Goal: Navigation & Orientation: Find specific page/section

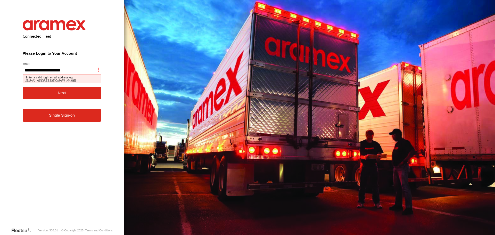
type input "**********"
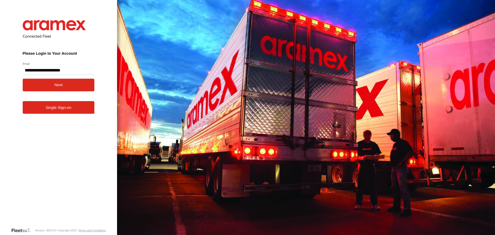
click at [49, 90] on button "Next" at bounding box center [59, 85] width 72 height 13
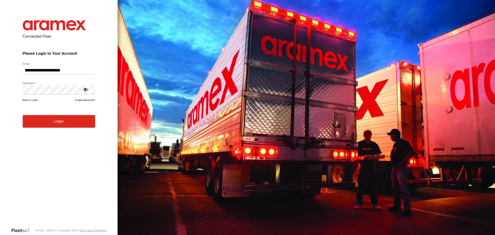
click at [45, 128] on button "Login" at bounding box center [59, 121] width 72 height 13
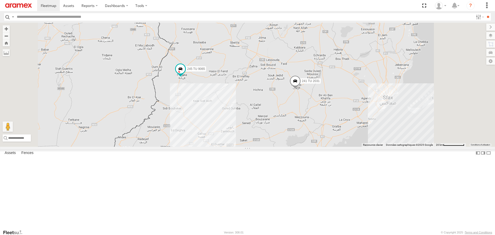
drag, startPoint x: 297, startPoint y: 108, endPoint x: 291, endPoint y: 113, distance: 8.0
click at [292, 113] on div "245 TU 4334 245 TU 9065 246 TU 8280 241 TU 2031" at bounding box center [247, 85] width 495 height 124
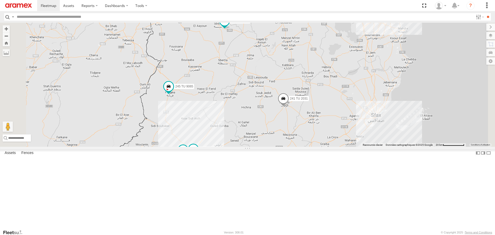
drag, startPoint x: 290, startPoint y: 116, endPoint x: 274, endPoint y: 136, distance: 25.5
click at [274, 136] on div "245 TU 4334 245 TU 9065 246 TU 8280 241 TU 2031 2 231 TU 3163 247 TU 9974" at bounding box center [247, 85] width 495 height 124
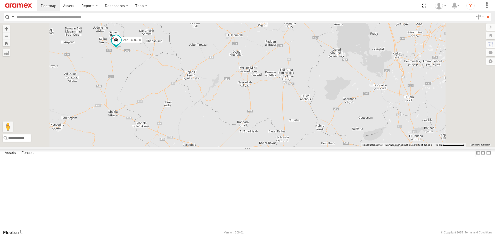
drag, startPoint x: 391, startPoint y: 91, endPoint x: 313, endPoint y: 149, distance: 97.4
click at [313, 147] on div "245 TU 4334 245 TU 9065 246 TU 8280 241 TU 2031 231 TU 3163 247 TU 9974 2" at bounding box center [247, 85] width 495 height 124
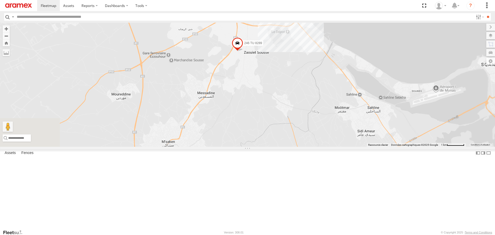
drag, startPoint x: 279, startPoint y: 100, endPoint x: 271, endPoint y: 124, distance: 24.9
click at [271, 122] on div "245 TU 4334 245 TU 9065 246 TU 8280 241 TU 2031 231 TU 3163 247 TU 9974 231 TU …" at bounding box center [247, 85] width 495 height 124
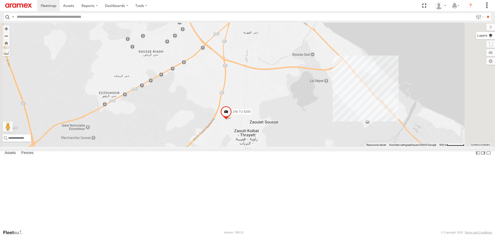
click at [490, 35] on label at bounding box center [485, 35] width 19 height 7
click at [0, 0] on span "Basemaps" at bounding box center [0, 0] width 0 height 0
click at [0, 0] on span "Satellite + Roadmap" at bounding box center [0, 0] width 0 height 0
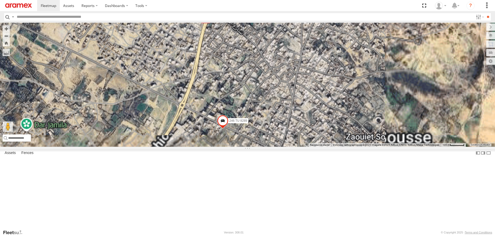
drag, startPoint x: 288, startPoint y: 182, endPoint x: 288, endPoint y: 166, distance: 16.0
click at [288, 147] on div "245 TU 4334 245 TU 9065 246 TU 8280 241 TU 2031 231 TU 3163 247 TU 9974 231 TU …" at bounding box center [247, 85] width 495 height 124
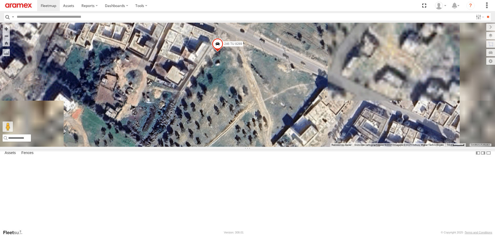
drag, startPoint x: 278, startPoint y: 105, endPoint x: 274, endPoint y: 125, distance: 19.5
click at [275, 124] on div "245 TU 4334 245 TU 9065 246 TU 8280 241 TU 2031 231 TU 3163 247 TU 9974 231 TU …" at bounding box center [247, 85] width 495 height 124
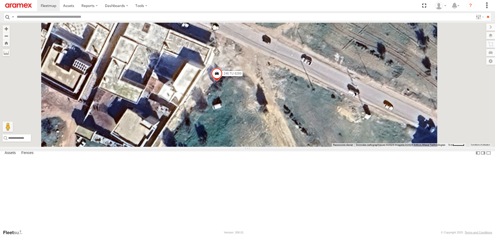
click at [223, 82] on span at bounding box center [216, 75] width 11 height 14
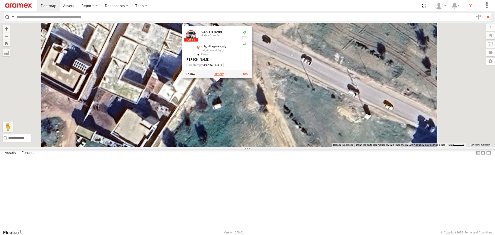
click at [224, 76] on label at bounding box center [219, 74] width 10 height 4
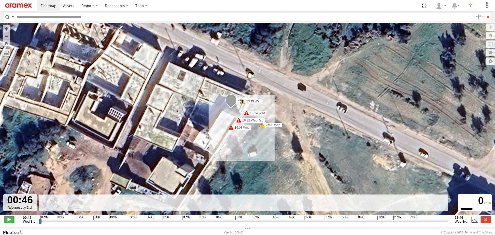
click at [11, 222] on span at bounding box center [9, 219] width 10 height 7
click at [7, 223] on span at bounding box center [9, 219] width 10 height 7
type input "**********"
click at [309, 111] on div "246 TU 8289 16:08 Wed 16:24 Wed 16:30 Wed 16:32 Wed 23:05 Wed 23:19 Wed" at bounding box center [247, 121] width 495 height 197
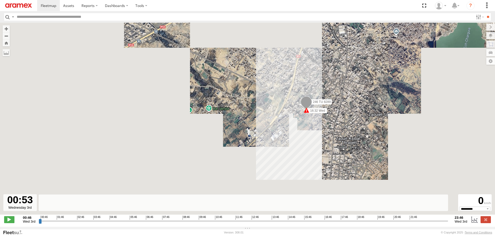
drag, startPoint x: 248, startPoint y: 102, endPoint x: 262, endPoint y: 124, distance: 25.9
click at [262, 124] on div "246 TU 8289 16:08 Wed 16:24 Wed 16:30 Wed 16:32 Wed 23:05 Wed 23:19 Wed" at bounding box center [247, 121] width 495 height 197
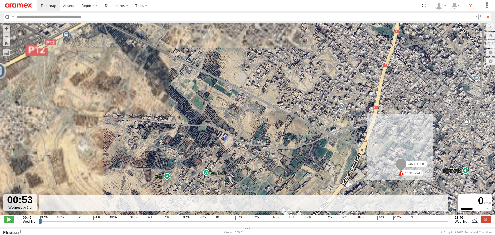
click at [17, 5] on img at bounding box center [18, 5] width 27 height 4
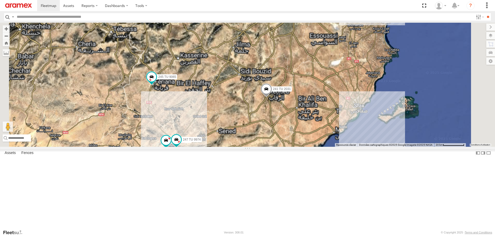
drag, startPoint x: 295, startPoint y: 84, endPoint x: 284, endPoint y: 109, distance: 26.8
click at [284, 109] on div "245 TU 4334 245 TU 9065 246 TU 8280 241 TU 2031 2 231 TU 3163 247 TU 9974" at bounding box center [247, 85] width 495 height 124
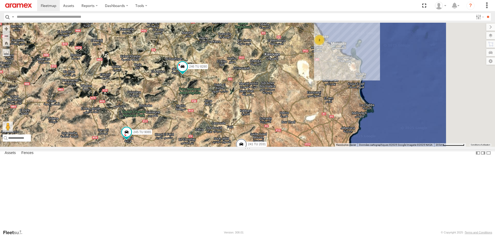
click at [358, 116] on div "245 TU 4334 245 TU 9065 246 TU 8280 241 TU 2031 2 231 TU 3163 247 TU 9974" at bounding box center [247, 85] width 495 height 124
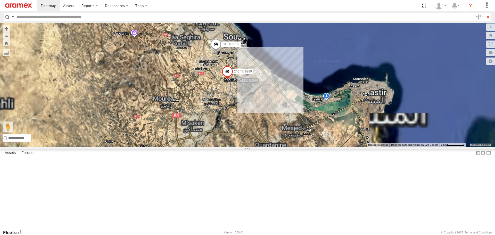
drag, startPoint x: 269, startPoint y: 114, endPoint x: 272, endPoint y: 142, distance: 28.8
click at [272, 142] on div "245 TU 4334 245 TU 9065 246 TU 8280 241 TU 2031 231 TU 3163 247 TU 9974 231 TU …" at bounding box center [247, 85] width 495 height 124
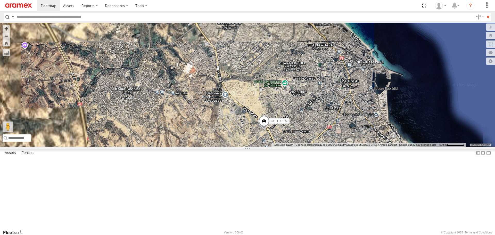
drag, startPoint x: 293, startPoint y: 170, endPoint x: 275, endPoint y: 137, distance: 37.0
click at [278, 140] on div "245 TU 4334 245 TU 9065 246 TU 8280 241 TU 2031 231 TU 3163 247 TU 9974 231 TU …" at bounding box center [247, 85] width 495 height 124
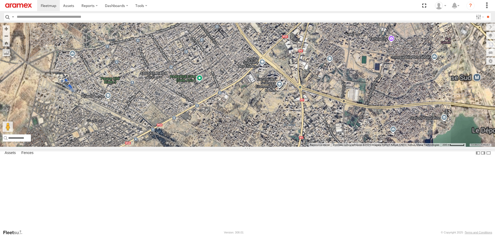
drag, startPoint x: 262, startPoint y: 70, endPoint x: 259, endPoint y: 117, distance: 47.2
click at [259, 117] on div "245 TU 4334 245 TU 9065 246 TU 8280 241 TU 2031 231 TU 3163 247 TU 9974 231 TU …" at bounding box center [247, 85] width 495 height 124
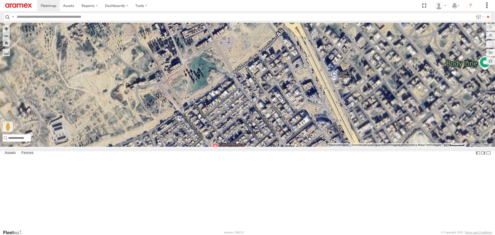
drag, startPoint x: 286, startPoint y: 81, endPoint x: 279, endPoint y: 117, distance: 36.1
click at [279, 114] on div "245 TU 4334 245 TU 9065 246 TU 8280 241 TU 2031 231 TU 3163 247 TU 9974 231 TU …" at bounding box center [247, 85] width 495 height 124
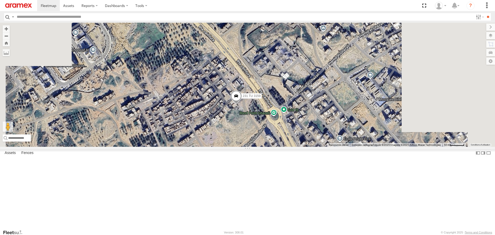
drag, startPoint x: 267, startPoint y: 162, endPoint x: 330, endPoint y: 112, distance: 80.6
click at [330, 112] on div "245 TU 4334 245 TU 9065 246 TU 8280 241 TU 2031 231 TU 3163 247 TU 9974 231 TU …" at bounding box center [247, 85] width 495 height 124
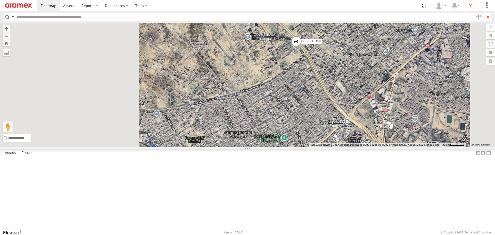
drag, startPoint x: 292, startPoint y: 140, endPoint x: 295, endPoint y: 139, distance: 2.9
click at [293, 140] on div "245 TU 4334 245 TU 9065 246 TU 8280 241 TU 2031 231 TU 3163 247 TU 9974 231 TU …" at bounding box center [247, 85] width 495 height 124
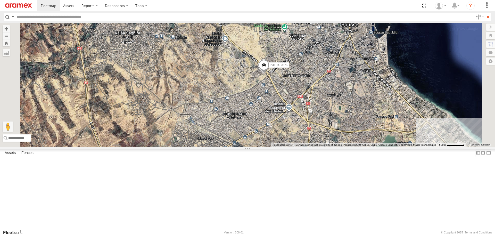
click at [258, 147] on div "245 TU 4334 245 TU 9065 246 TU 8280 241 TU 2031 231 TU 3163 247 TU 9974 231 TU …" at bounding box center [247, 85] width 495 height 124
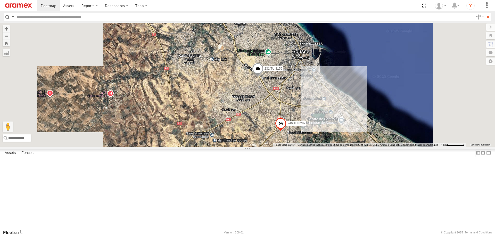
drag, startPoint x: 256, startPoint y: 157, endPoint x: 295, endPoint y: 99, distance: 69.6
click at [294, 100] on div "245 TU 4334 245 TU 9065 246 TU 8280 241 TU 2031 231 TU 3163 247 TU 9974 231 TU …" at bounding box center [247, 85] width 495 height 124
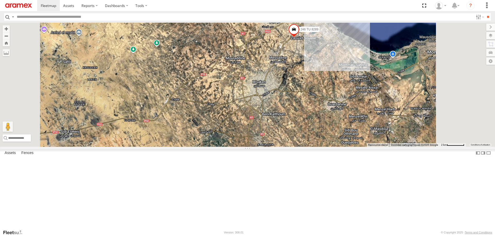
drag, startPoint x: 248, startPoint y: 143, endPoint x: 313, endPoint y: 77, distance: 92.8
click at [313, 77] on div "245 TU 4334 245 TU 9065 246 TU 8280 241 TU 2031 231 TU 3163 247 TU 9974 231 TU …" at bounding box center [247, 85] width 495 height 124
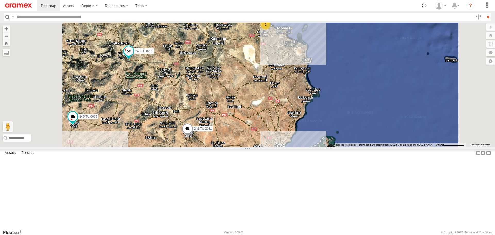
drag, startPoint x: 257, startPoint y: 144, endPoint x: 292, endPoint y: 91, distance: 63.4
click at [285, 98] on div "245 TU 4334 245 TU 9065 246 TU 8280 241 TU 2031 231 TU 3163 247 TU 9974 2" at bounding box center [247, 85] width 495 height 124
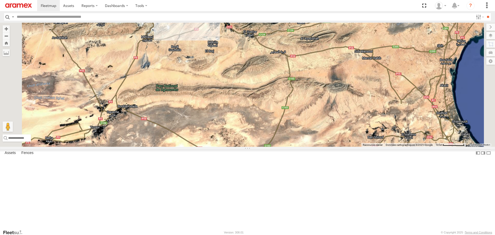
drag, startPoint x: 261, startPoint y: 111, endPoint x: 252, endPoint y: 153, distance: 43.0
click at [252, 147] on div "245 TU 4334 245 TU 9065 246 TU 8280 241 TU 2031 231 TU 3163 247 TU 9974" at bounding box center [247, 85] width 495 height 124
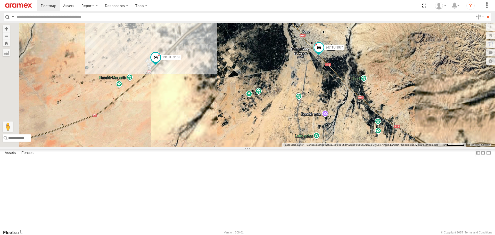
drag, startPoint x: 241, startPoint y: 110, endPoint x: 239, endPoint y: 143, distance: 33.4
click at [239, 143] on div "245 TU 4334 245 TU 9065 246 TU 8280 241 TU 2031 231 TU 3163 247 TU 9974" at bounding box center [247, 85] width 495 height 124
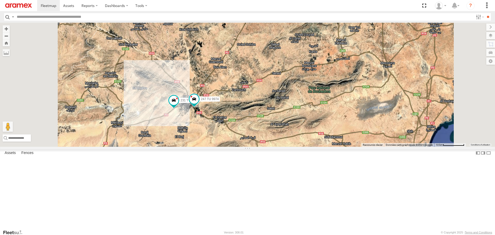
drag, startPoint x: 246, startPoint y: 109, endPoint x: 244, endPoint y: 138, distance: 29.3
click at [244, 138] on div "245 TU 4334 245 TU 9065 246 TU 8280 241 TU 2031 231 TU 3163 247 TU 9974" at bounding box center [247, 85] width 495 height 124
